Goal: Check status: Check status

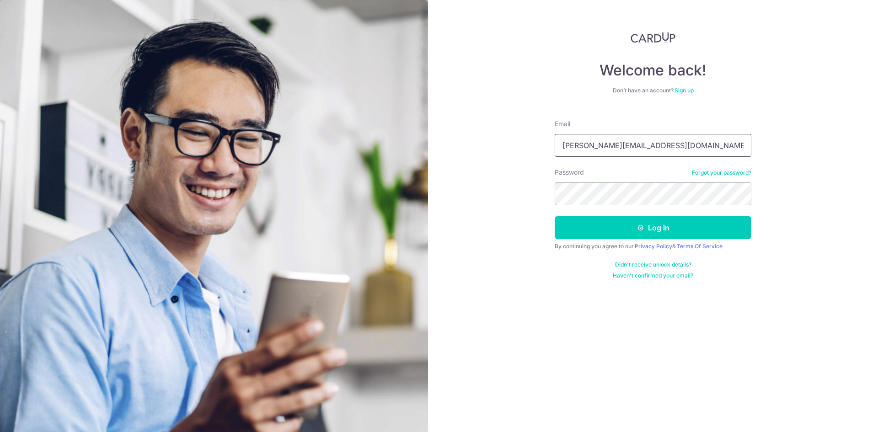
click at [673, 144] on input "cindy.lowcy@gmail.com" at bounding box center [653, 145] width 197 height 23
drag, startPoint x: 689, startPoint y: 144, endPoint x: 483, endPoint y: 139, distance: 206.8
click at [483, 139] on div "Welcome back! Don’t have an account? Sign up Email cindy.lowcy@gmail.com Passwo…" at bounding box center [653, 216] width 450 height 432
type input "[DOMAIN_NAME][EMAIL_ADDRESS][DOMAIN_NAME]"
click at [609, 227] on button "Log in" at bounding box center [653, 227] width 197 height 23
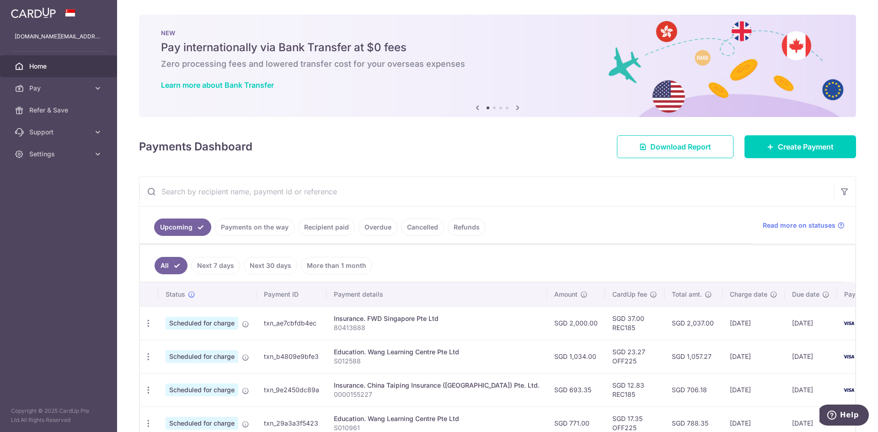
click at [479, 191] on input "text" at bounding box center [487, 191] width 694 height 29
type input "y"
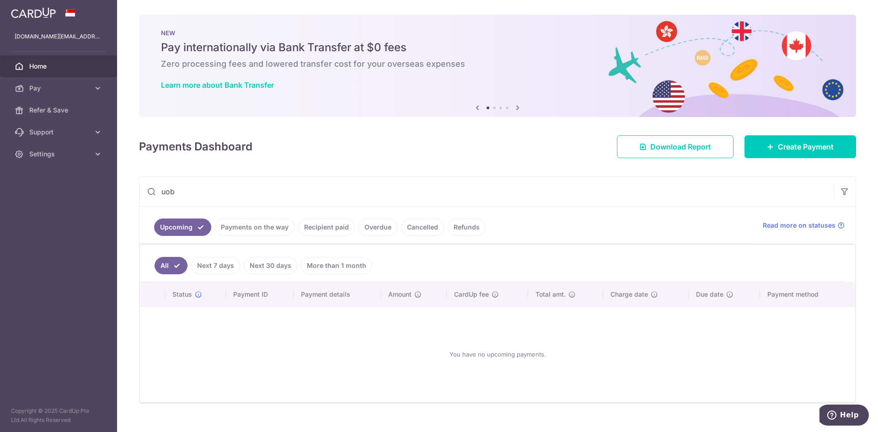
click at [260, 223] on link "Payments on the way" at bounding box center [255, 227] width 80 height 17
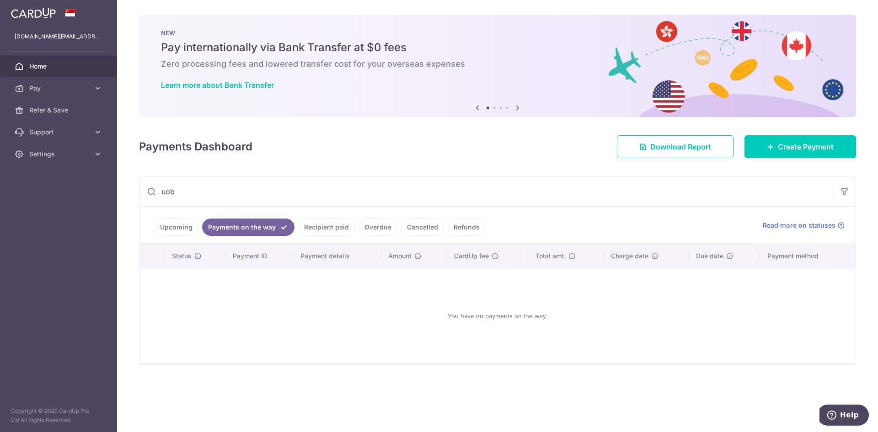
click at [333, 222] on link "Recipient paid" at bounding box center [326, 227] width 57 height 17
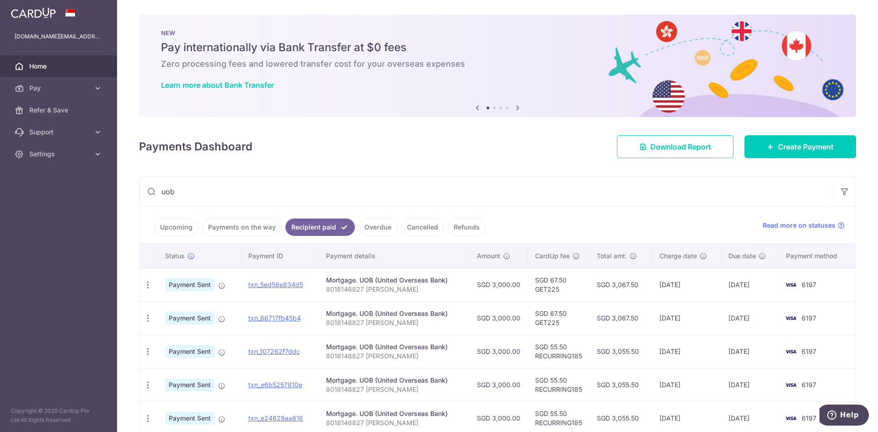
click at [332, 188] on input "uob" at bounding box center [487, 191] width 694 height 29
type input "u"
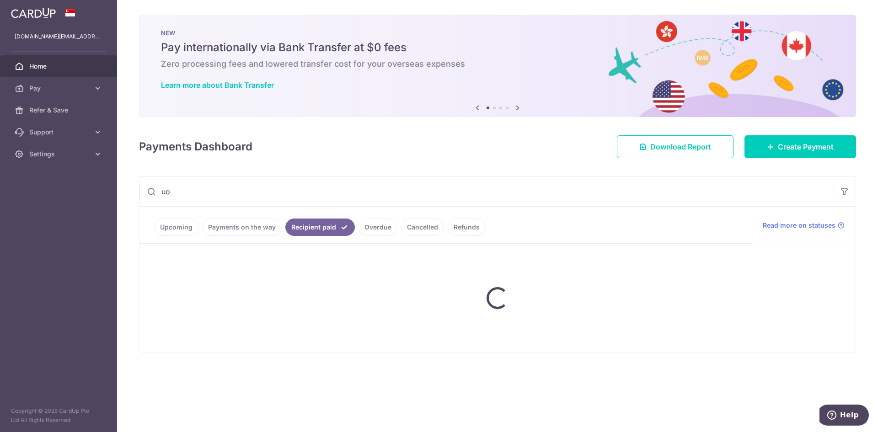
type input "uob"
